Goal: Information Seeking & Learning: Learn about a topic

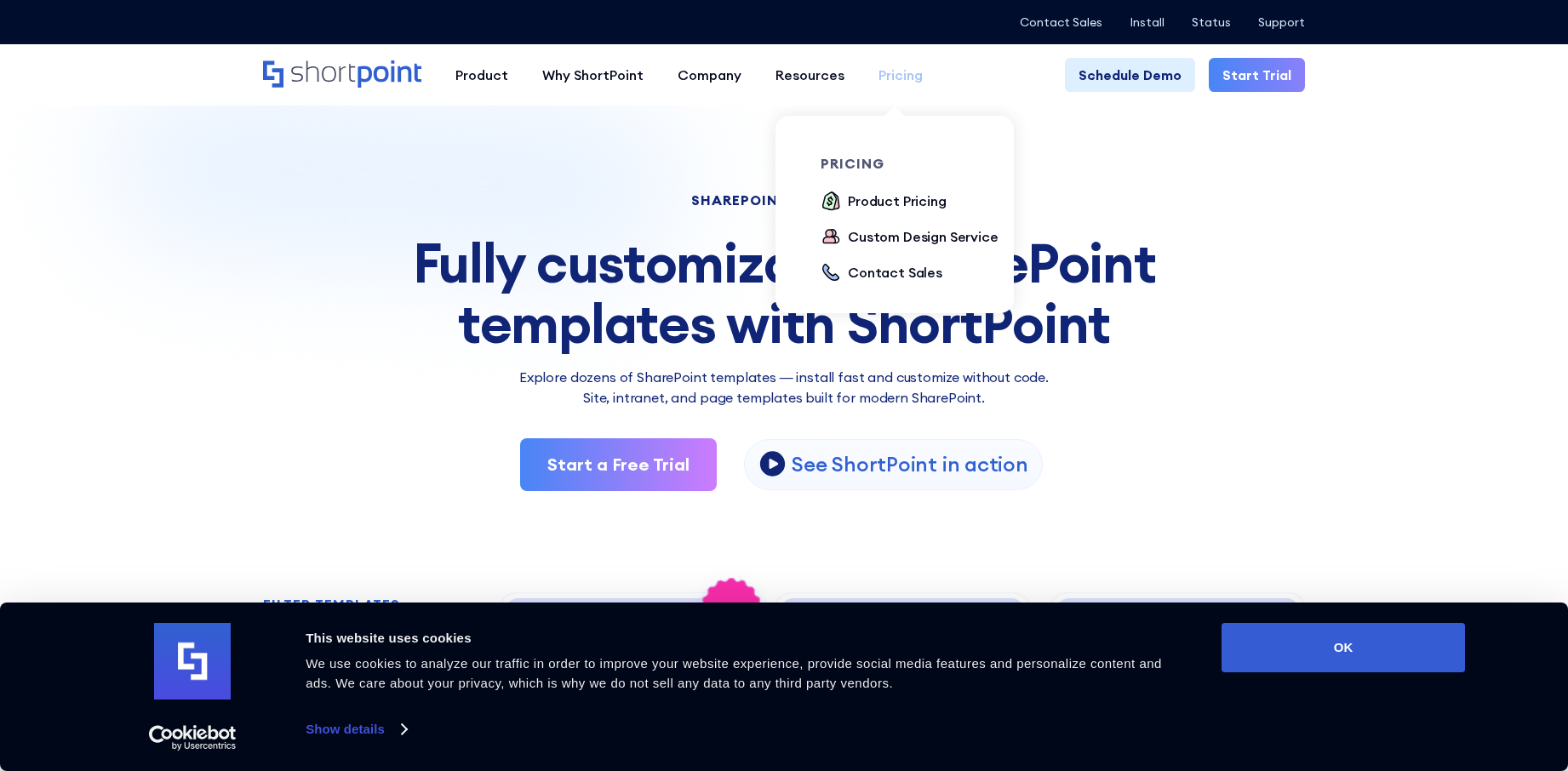
click at [899, 73] on div "Pricing" at bounding box center [900, 75] width 44 height 20
click at [893, 200] on div "Product Pricing" at bounding box center [896, 201] width 99 height 20
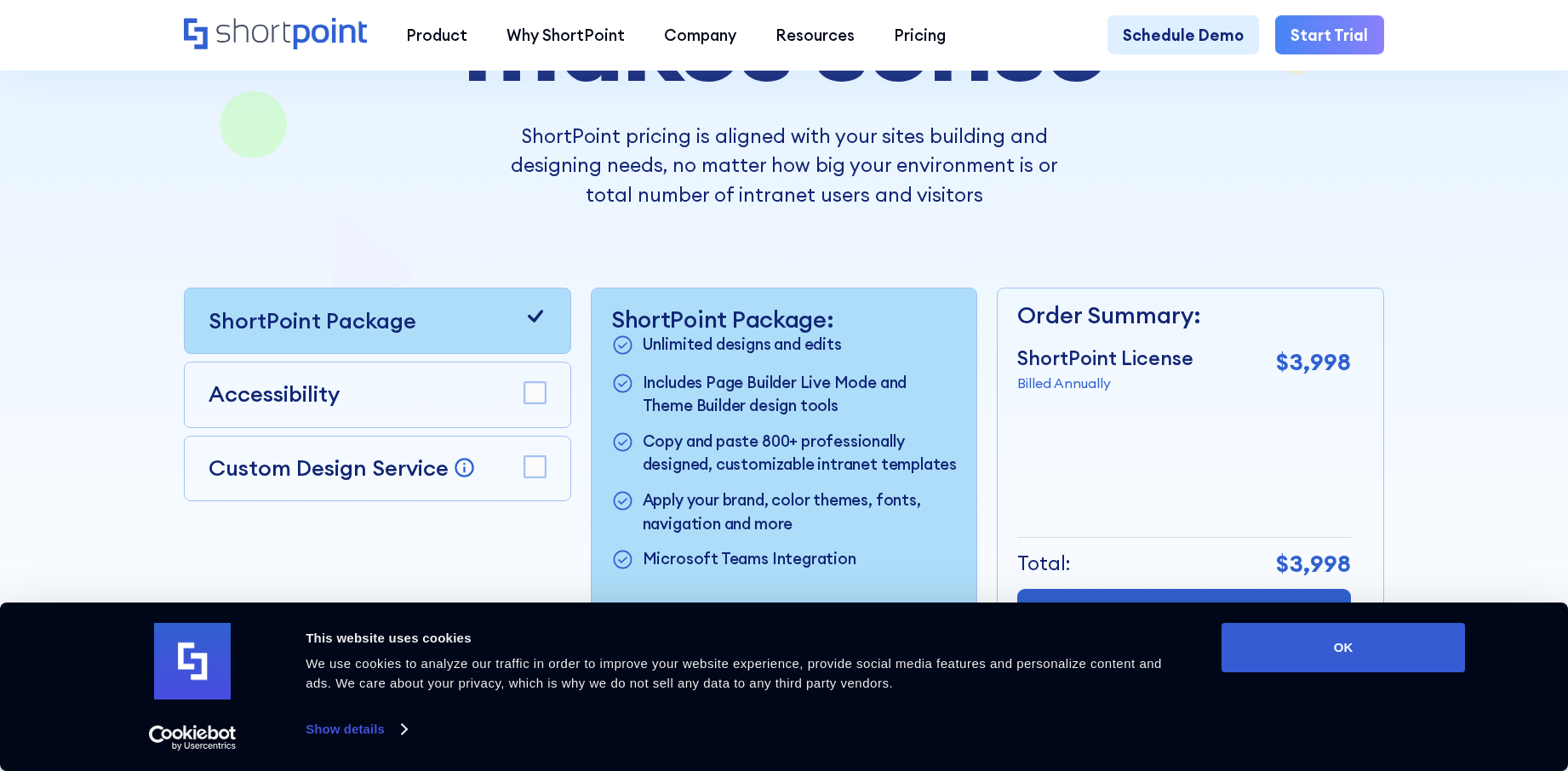
scroll to position [510, 0]
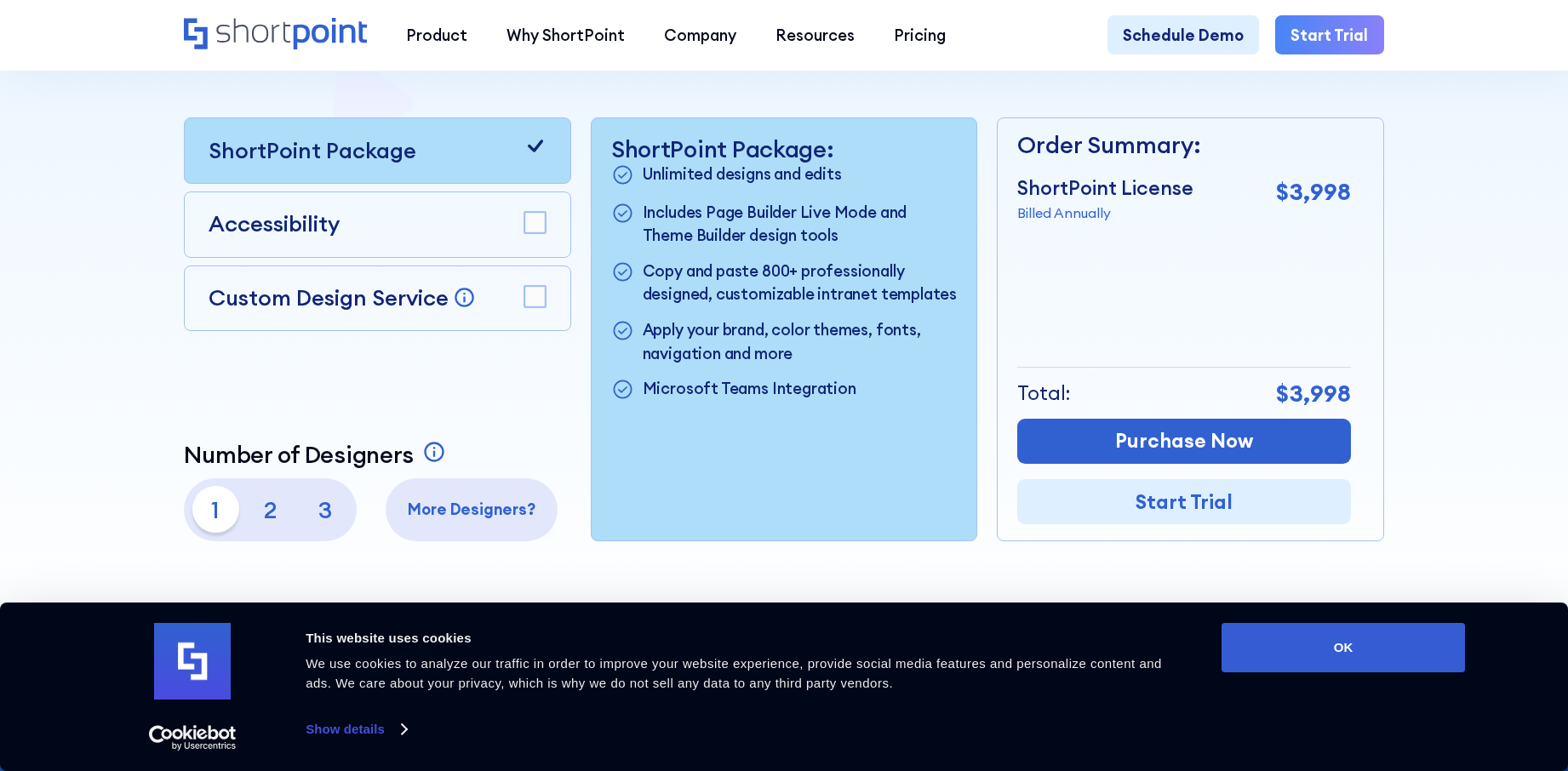
click at [996, 564] on div at bounding box center [784, 93] width 1411 height 1130
click at [331, 521] on p "3" at bounding box center [325, 508] width 47 height 47
click at [711, 575] on div at bounding box center [784, 93] width 1411 height 1130
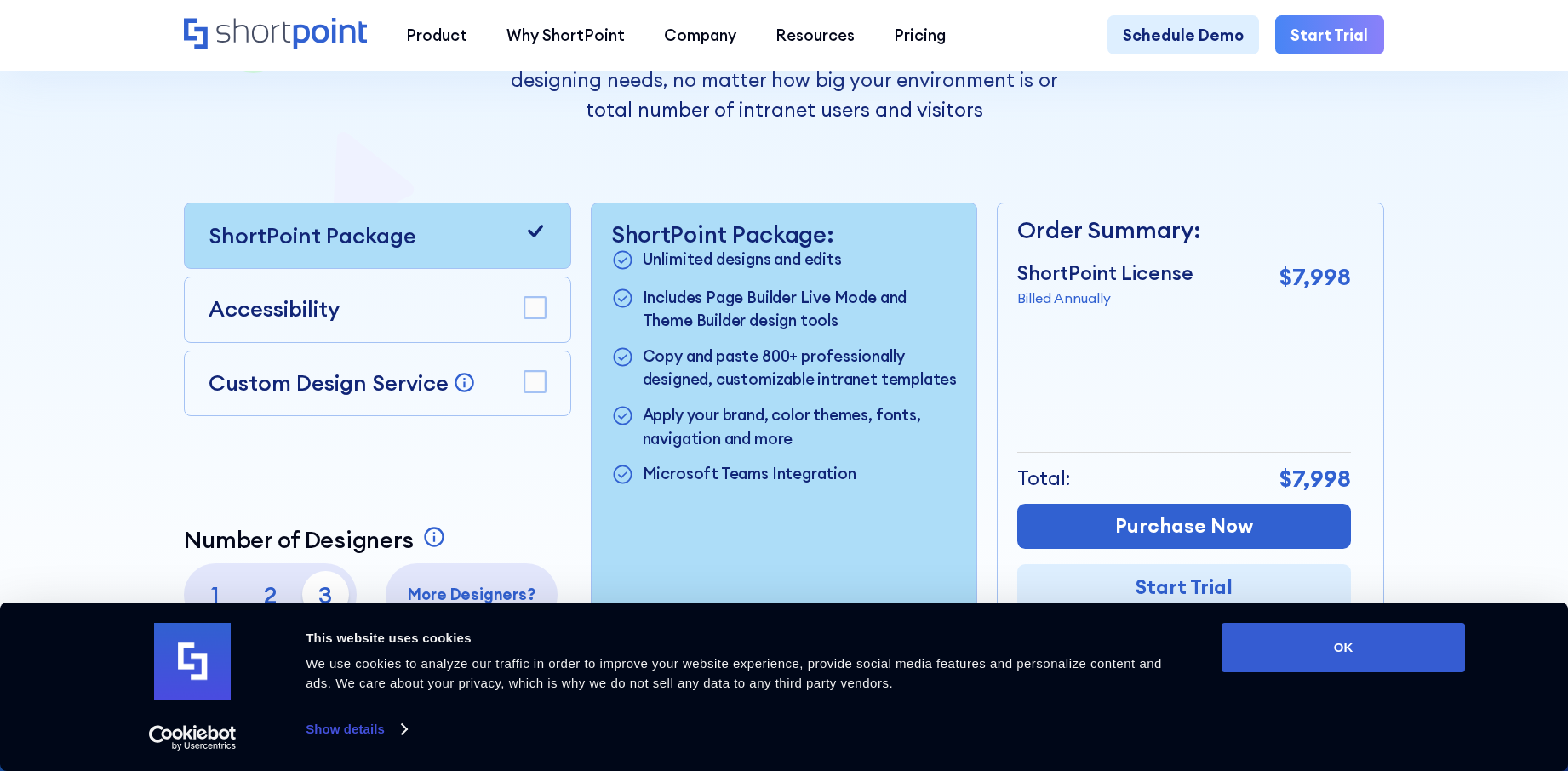
scroll to position [255, 0]
